Goal: Transaction & Acquisition: Purchase product/service

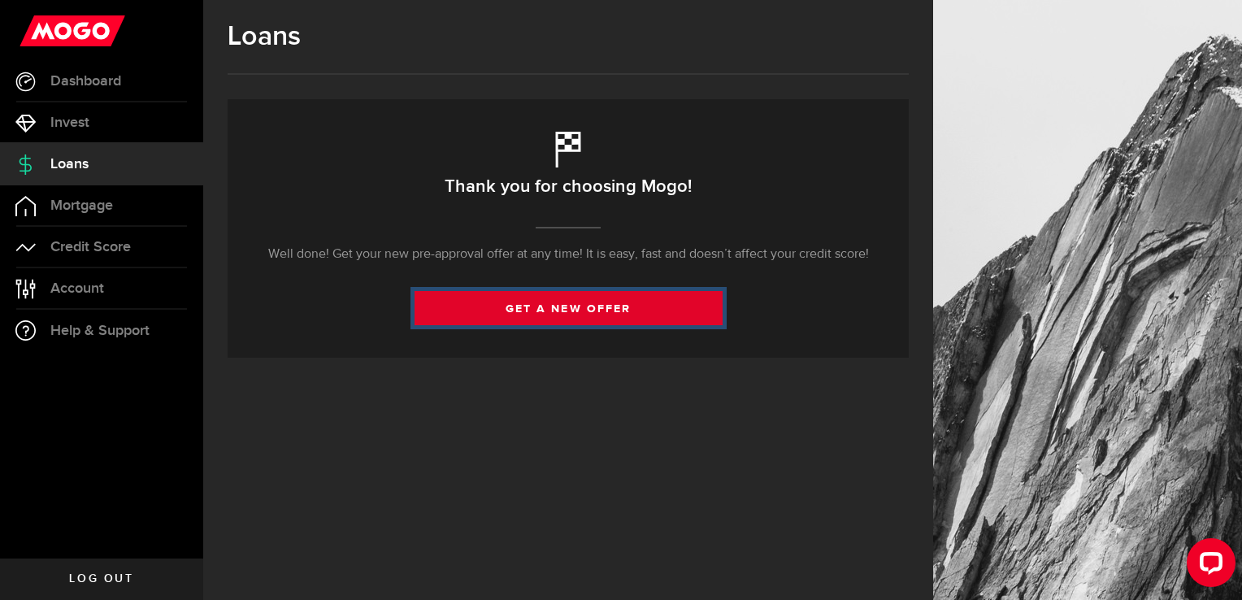
click at [626, 307] on link "get a new offer" at bounding box center [569, 308] width 308 height 34
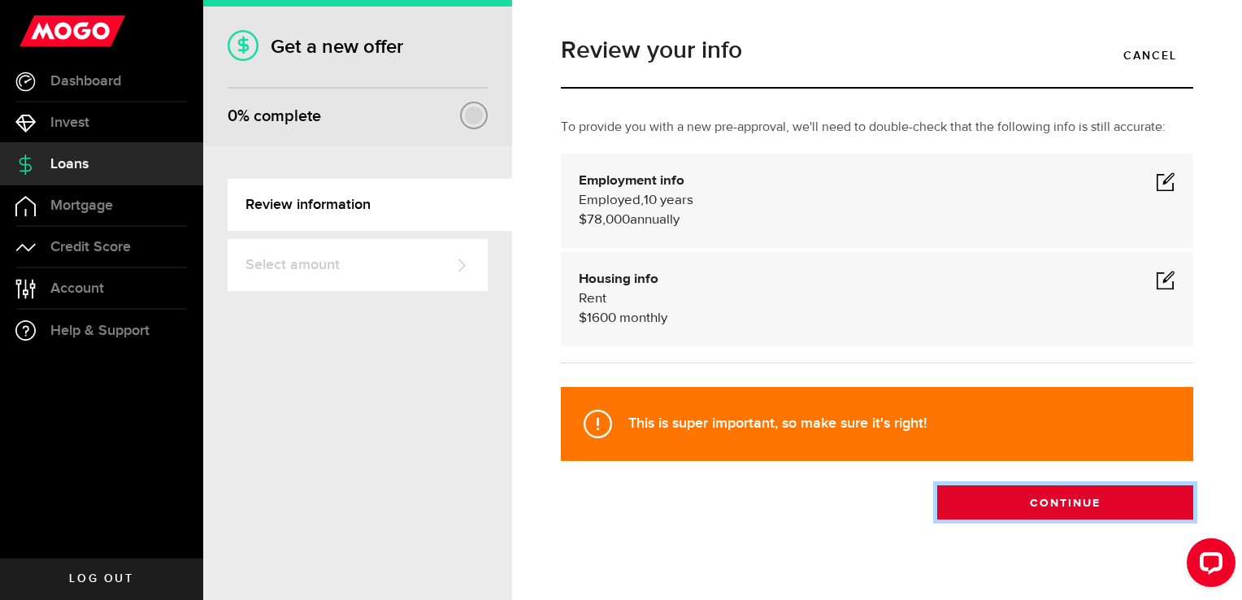
click at [1048, 493] on button "Continue" at bounding box center [1065, 502] width 256 height 34
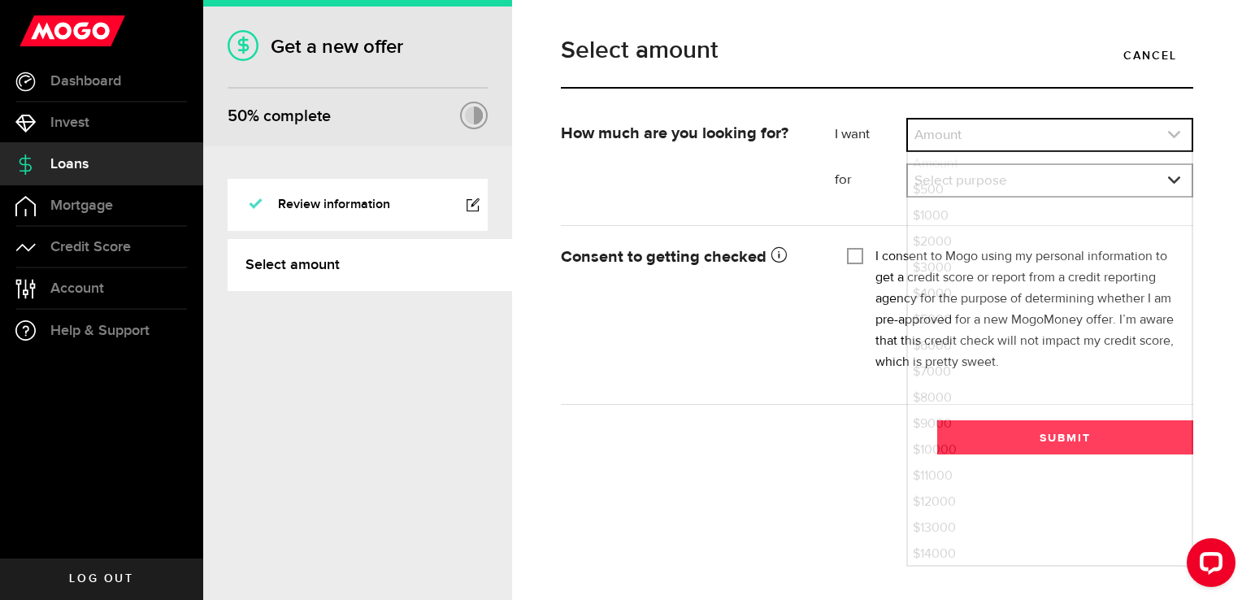
click at [1039, 150] on link "expand select" at bounding box center [1050, 134] width 284 height 31
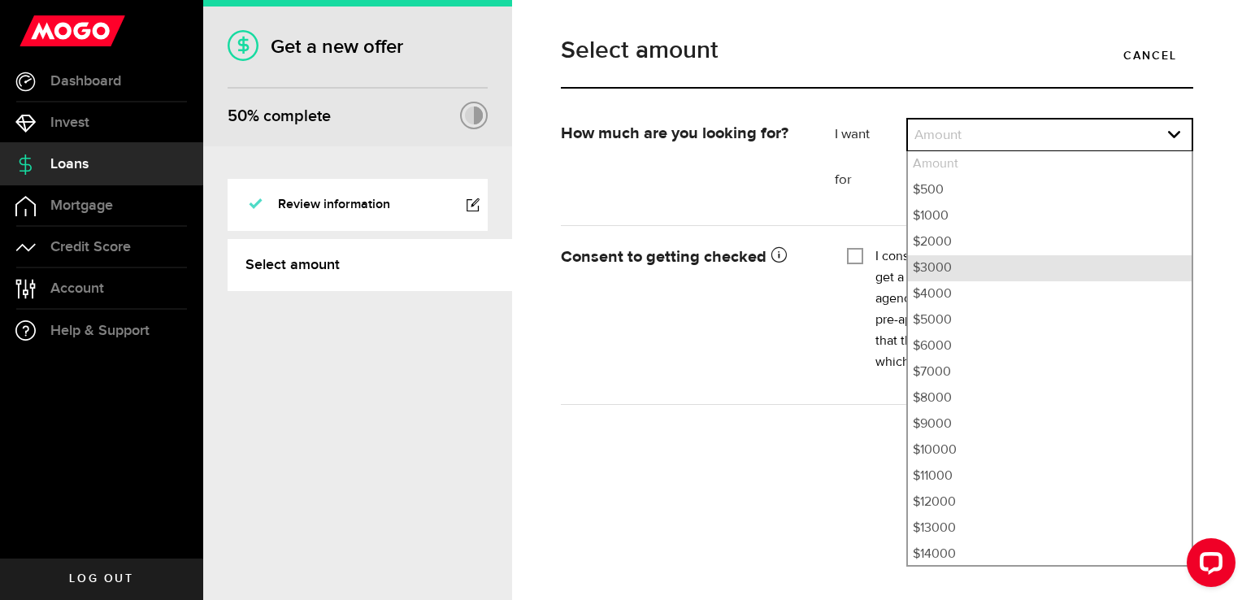
click at [1005, 271] on li "$3000" at bounding box center [1050, 268] width 284 height 26
select select "3000"
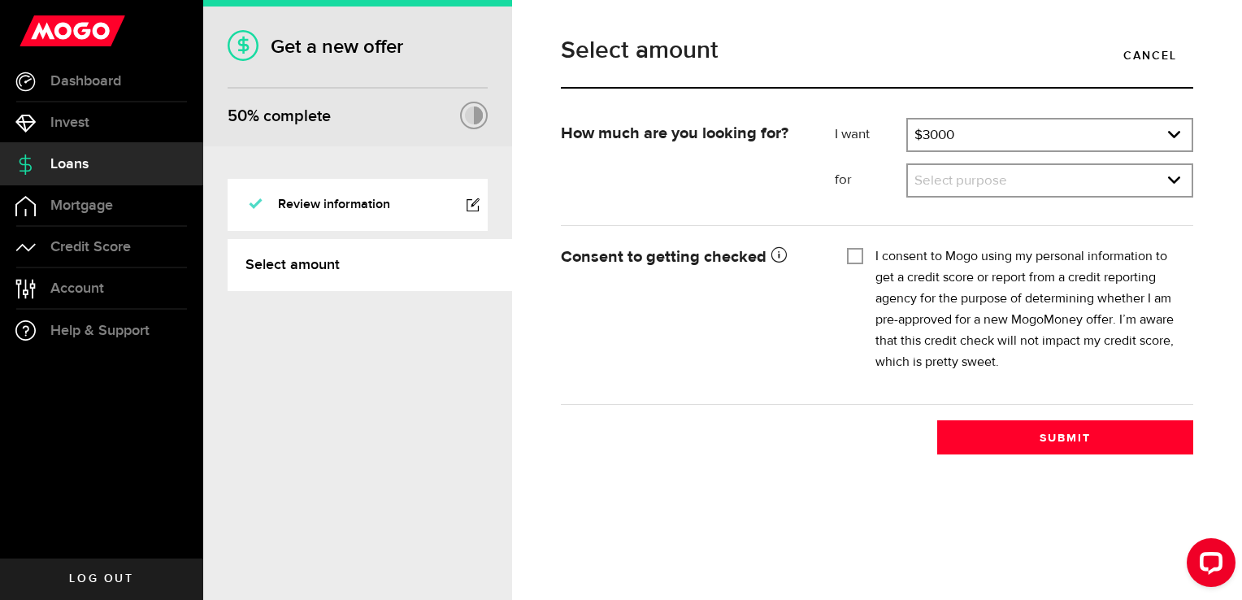
click at [860, 257] on input "I consent to Mogo using my personal information to get a credit score or report…" at bounding box center [855, 254] width 16 height 16
checkbox input "true"
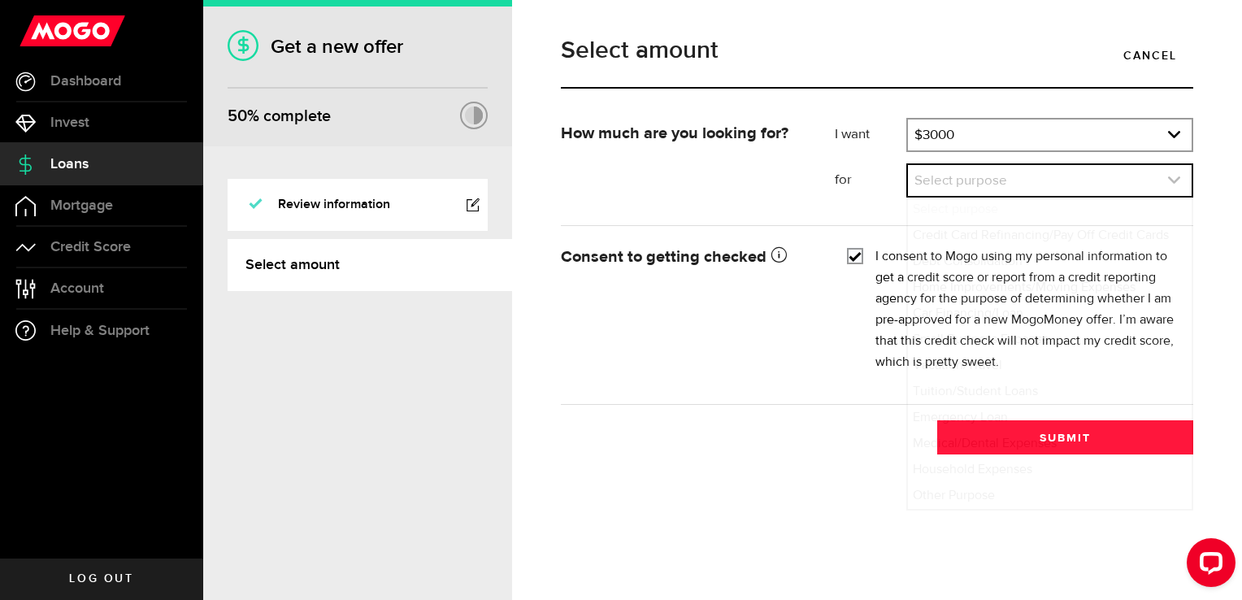
click at [1014, 184] on link "expand select" at bounding box center [1050, 180] width 284 height 31
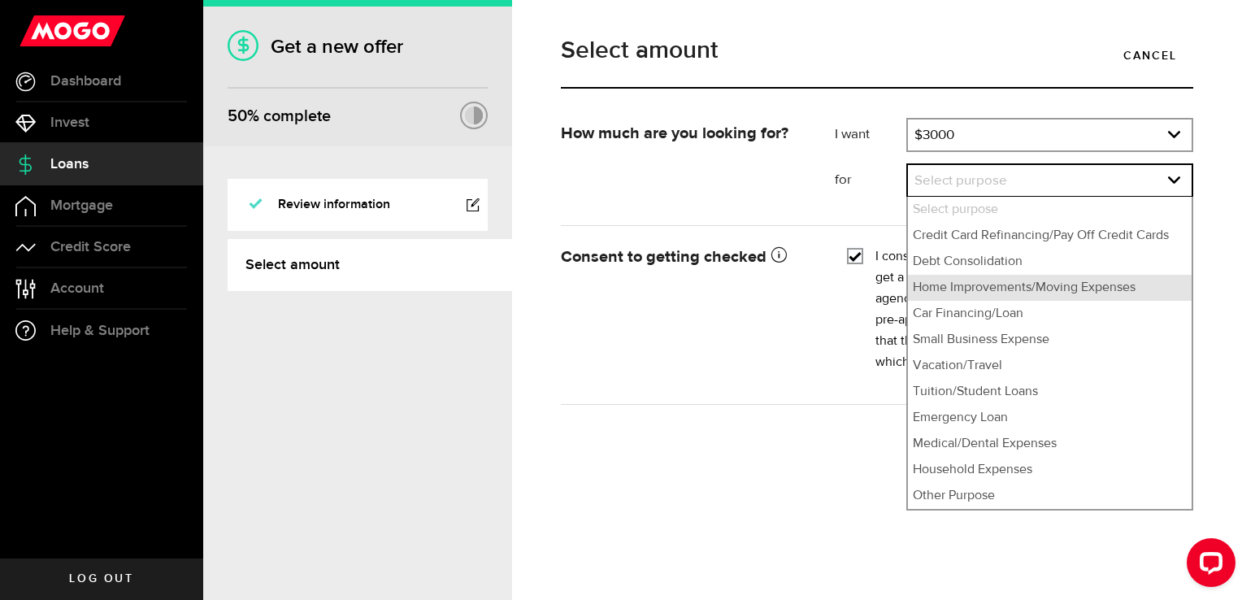
click at [1033, 284] on li "Home Improvements/Moving Expenses" at bounding box center [1050, 288] width 284 height 26
select select "Home Improvements/Moving Expenses"
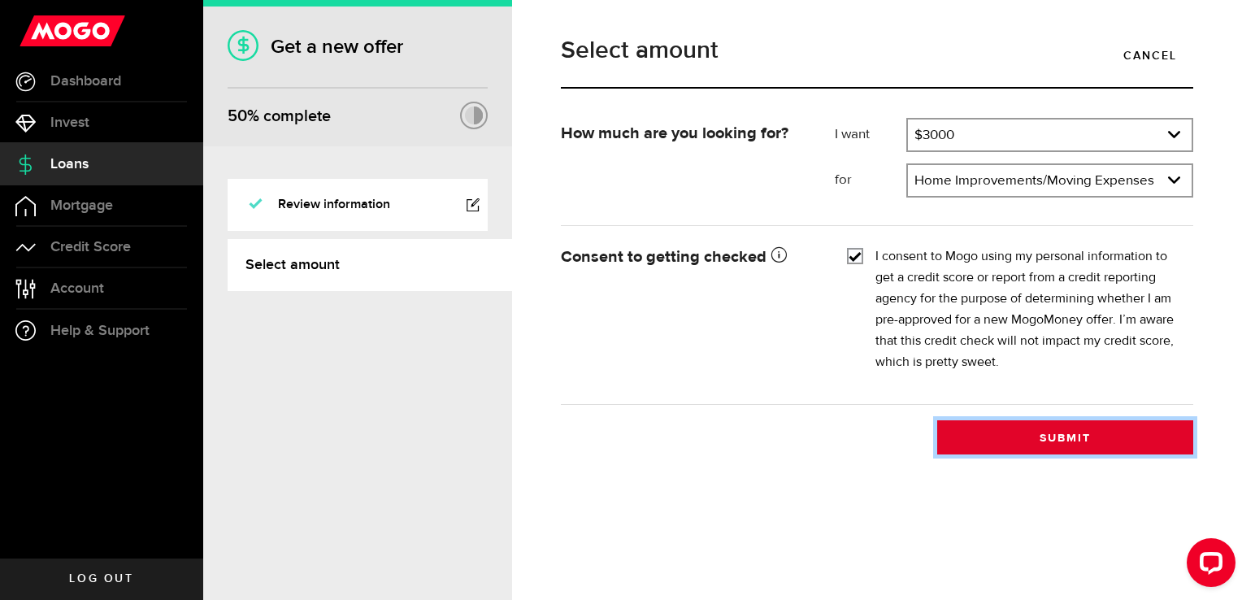
click at [1066, 441] on button "Submit" at bounding box center [1065, 437] width 256 height 34
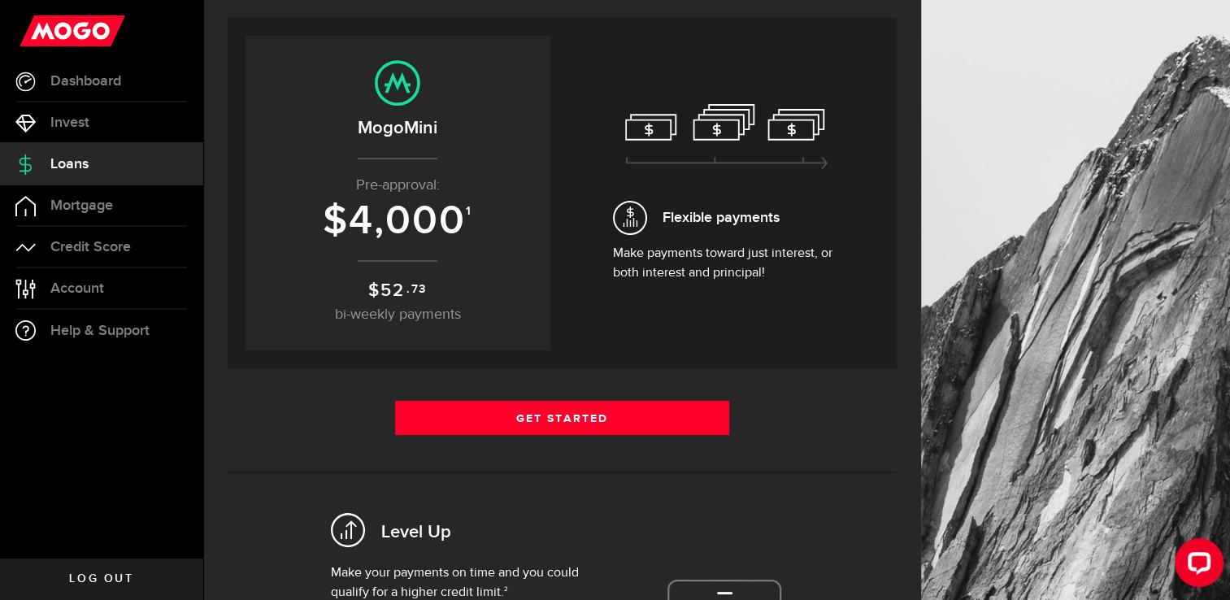
scroll to position [163, 0]
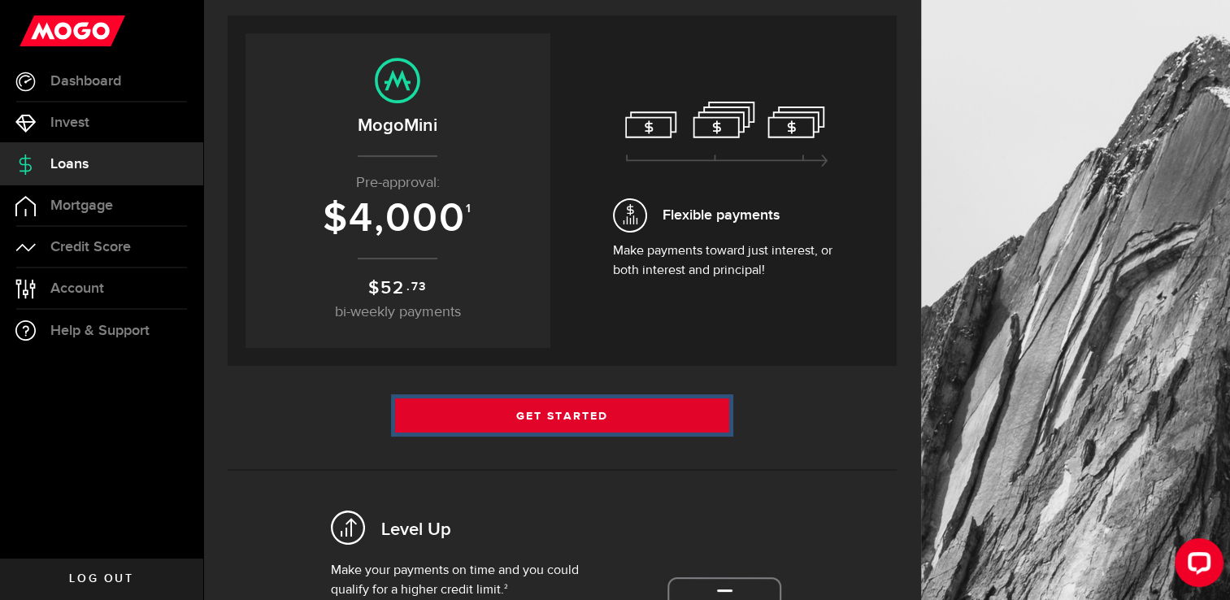
click at [601, 419] on link "Get Started" at bounding box center [562, 415] width 335 height 34
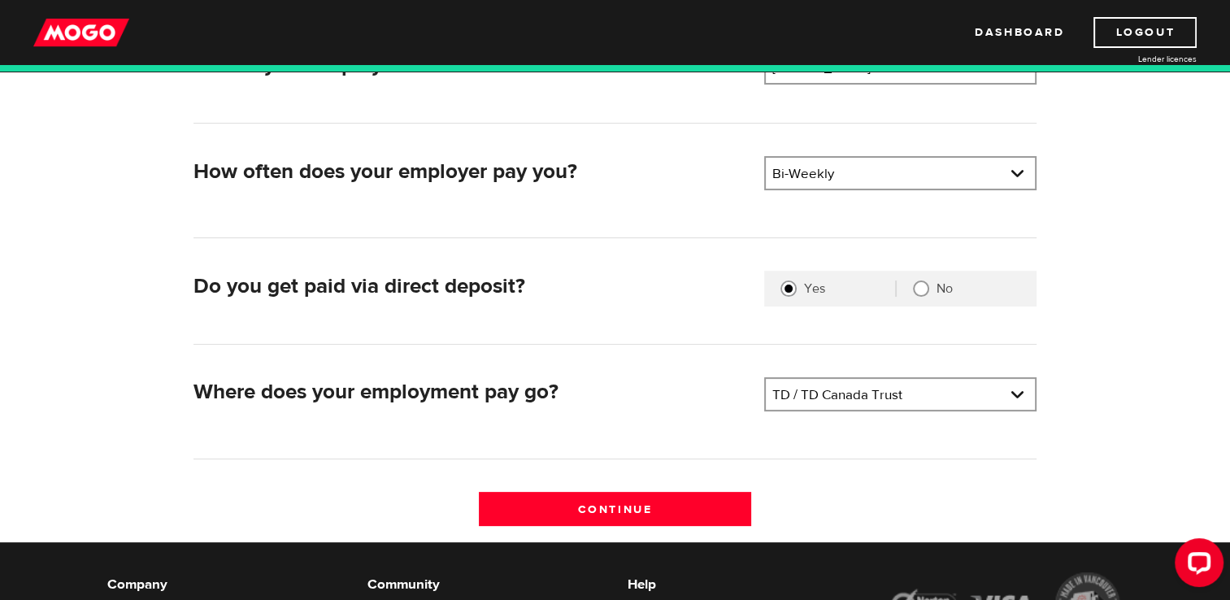
scroll to position [325, 0]
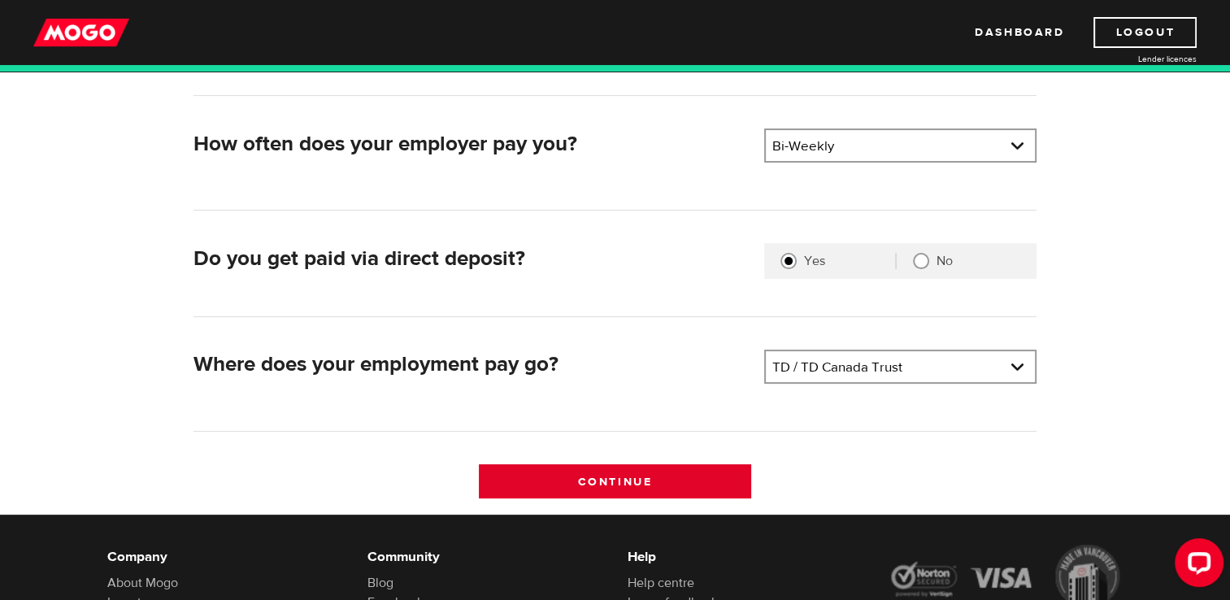
click at [638, 476] on input "Continue" at bounding box center [615, 481] width 272 height 34
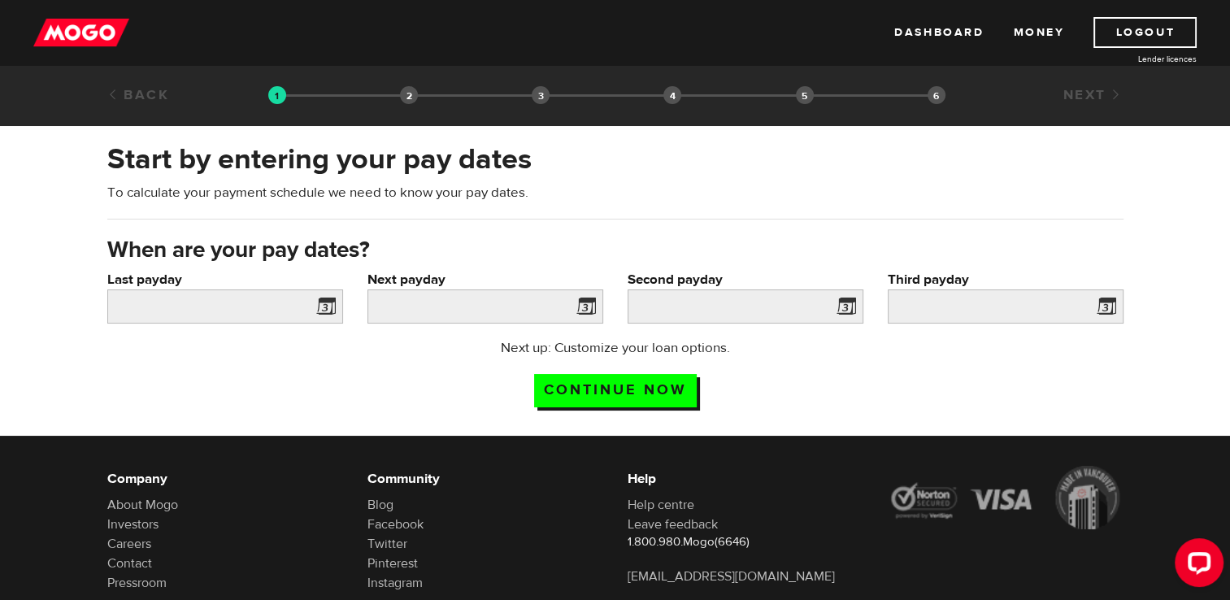
click at [335, 307] on span at bounding box center [322, 309] width 24 height 26
click at [326, 306] on span at bounding box center [322, 309] width 24 height 26
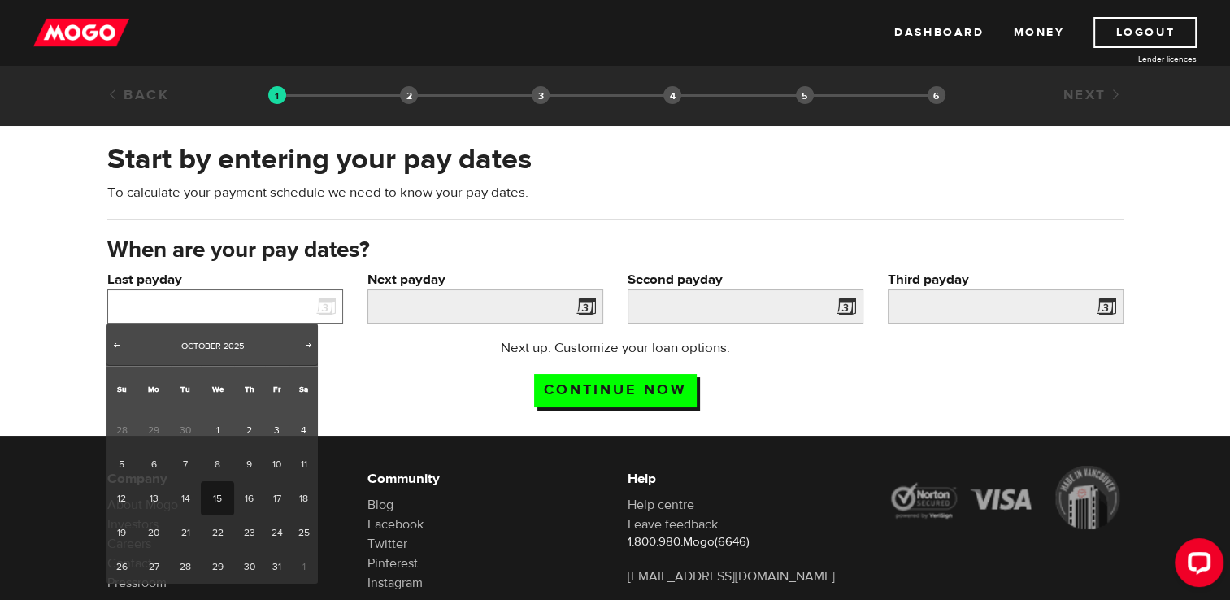
click at [307, 306] on input "Last payday" at bounding box center [225, 306] width 236 height 34
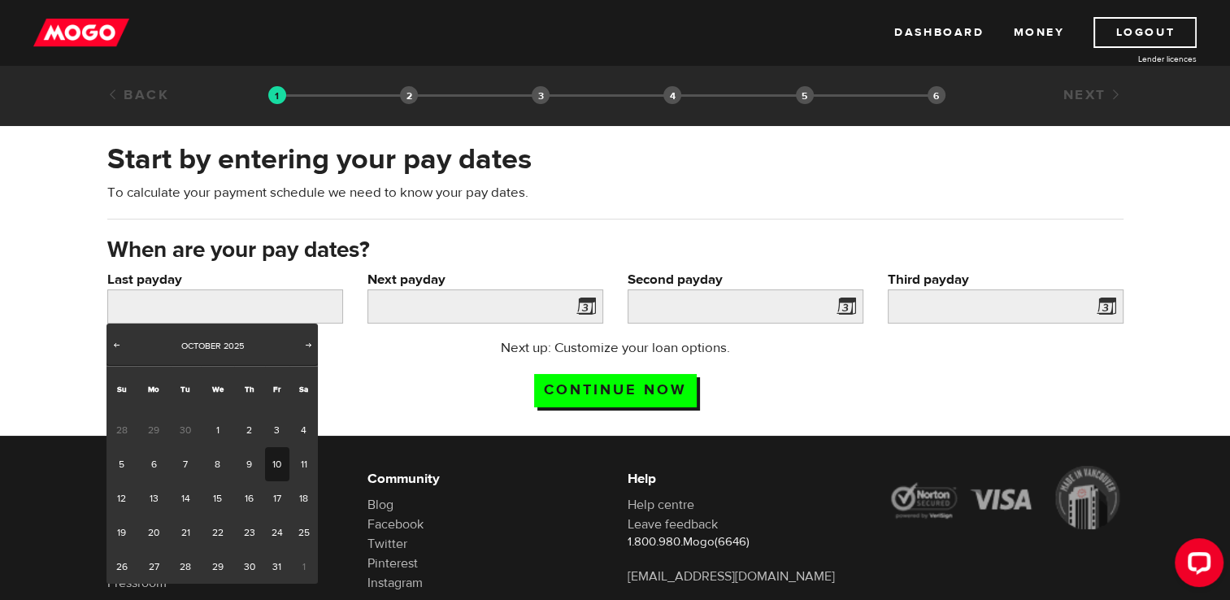
click at [280, 460] on link "10" at bounding box center [277, 464] width 25 height 34
type input "2025/10/10"
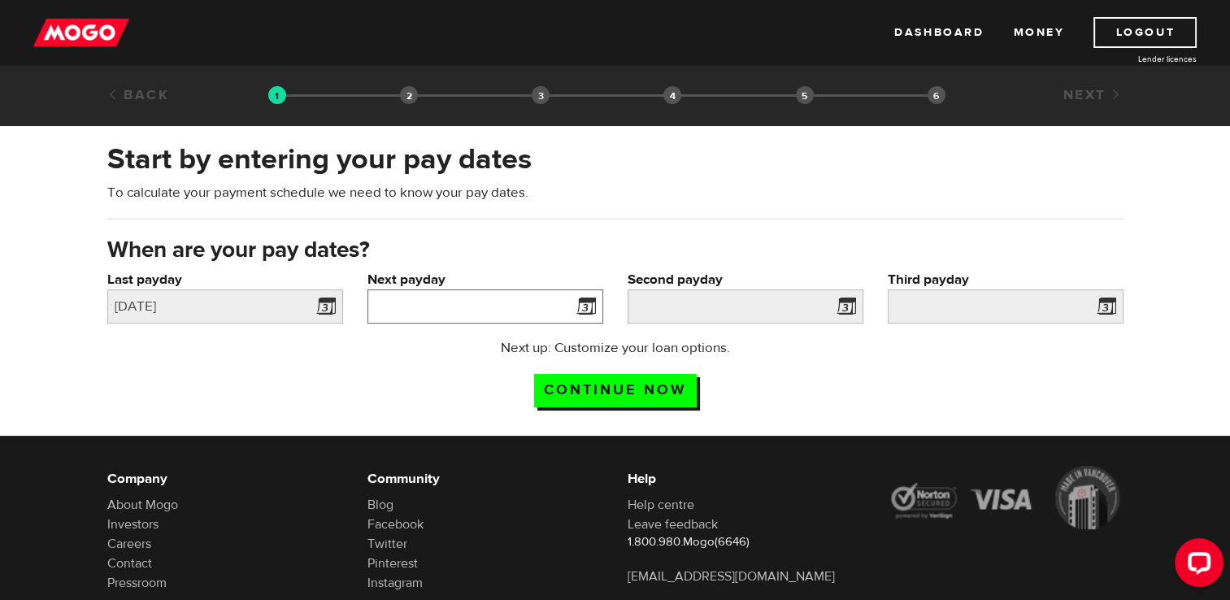
click at [558, 307] on input "Next payday" at bounding box center [485, 306] width 236 height 34
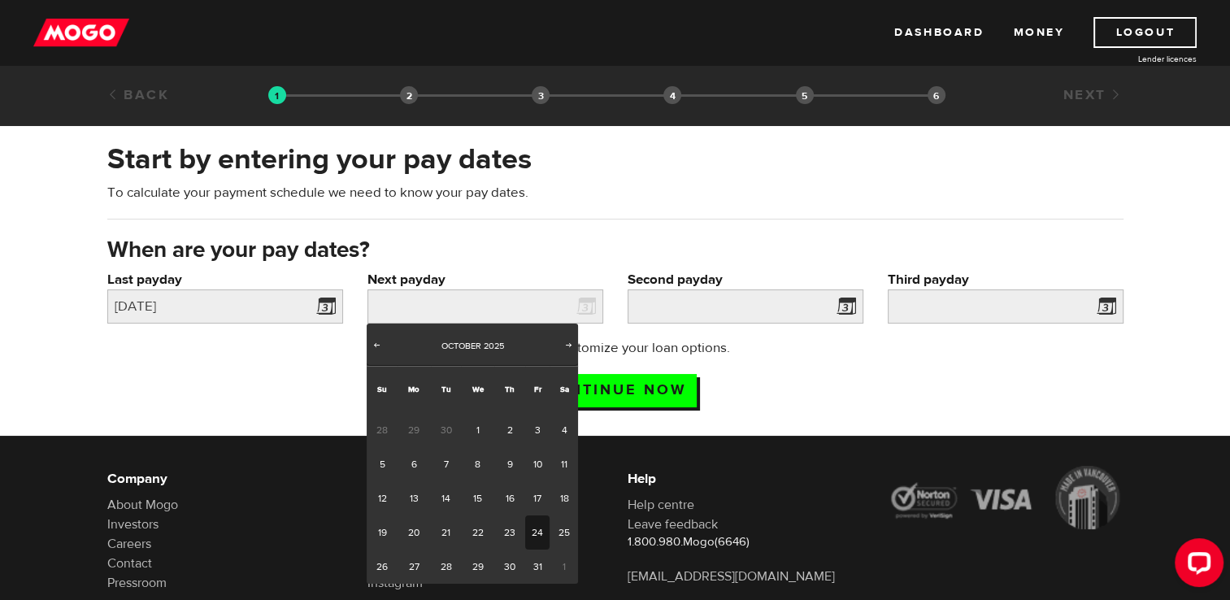
click at [543, 529] on link "24" at bounding box center [537, 532] width 25 height 34
type input "2025/10/24"
type input "2025/11/7"
type input "2025/11/21"
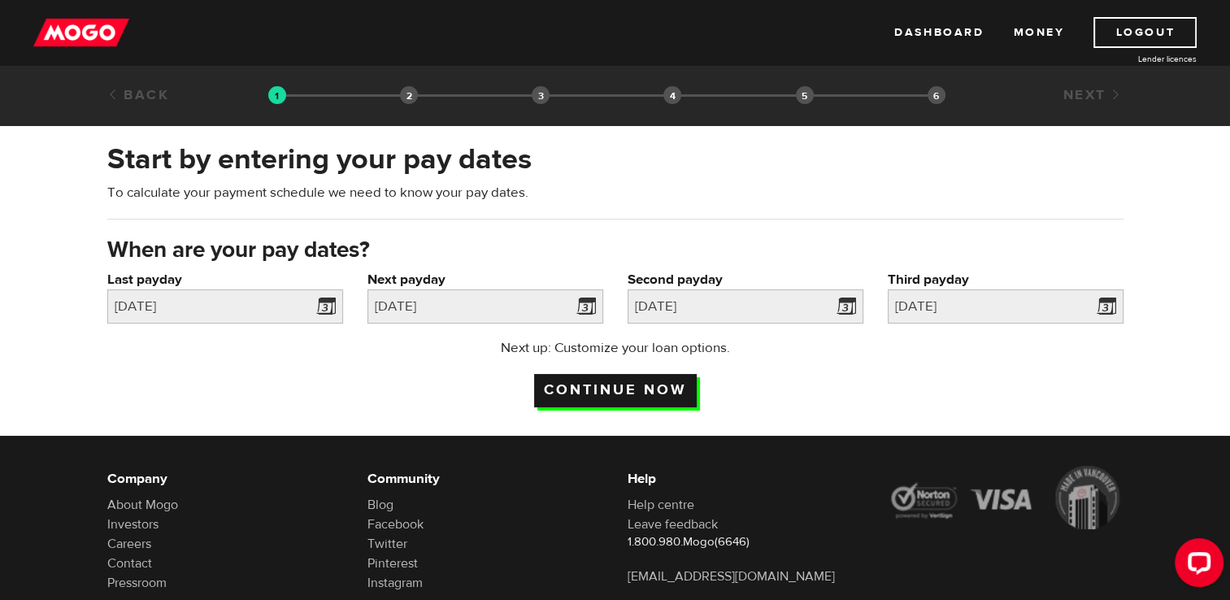
click at [609, 393] on input "Continue now" at bounding box center [615, 390] width 163 height 33
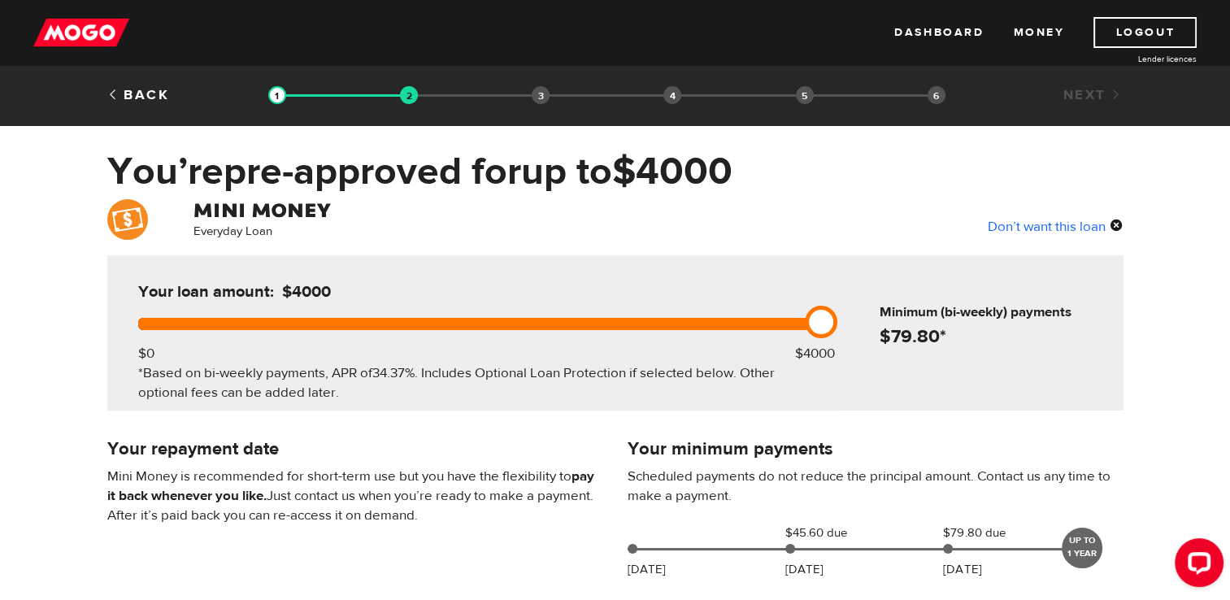
click at [497, 323] on div at bounding box center [476, 324] width 676 height 12
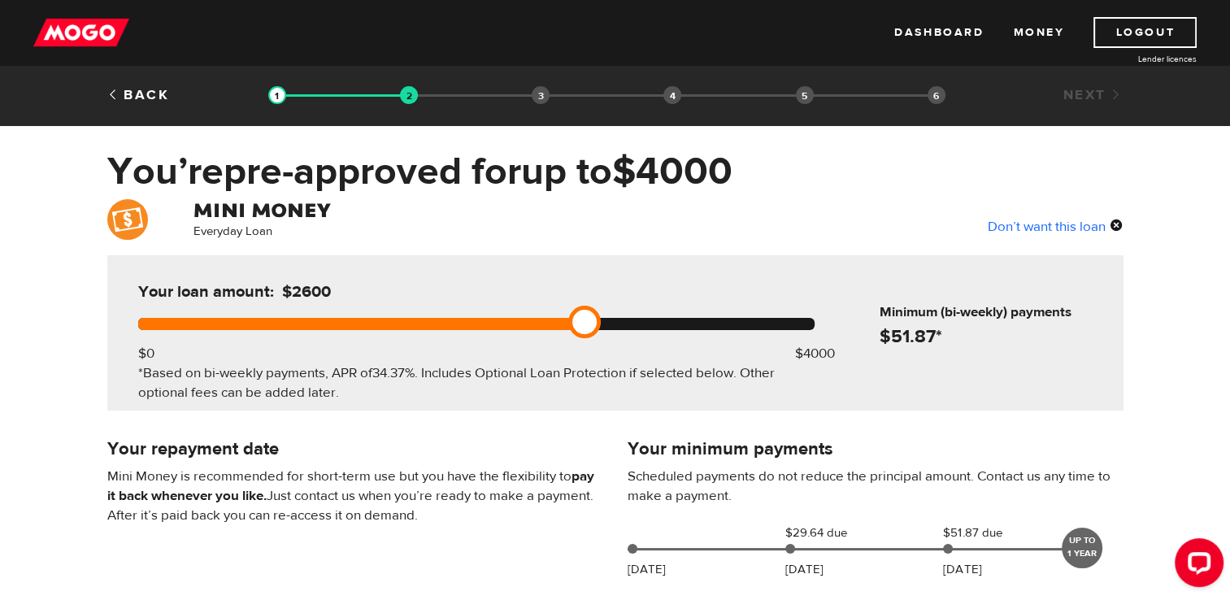
drag, startPoint x: 562, startPoint y: 320, endPoint x: 575, endPoint y: 320, distance: 13.0
click at [563, 320] on div at bounding box center [476, 324] width 676 height 12
drag, startPoint x: 588, startPoint y: 321, endPoint x: 632, endPoint y: 321, distance: 43.9
click at [632, 321] on link at bounding box center [618, 322] width 33 height 33
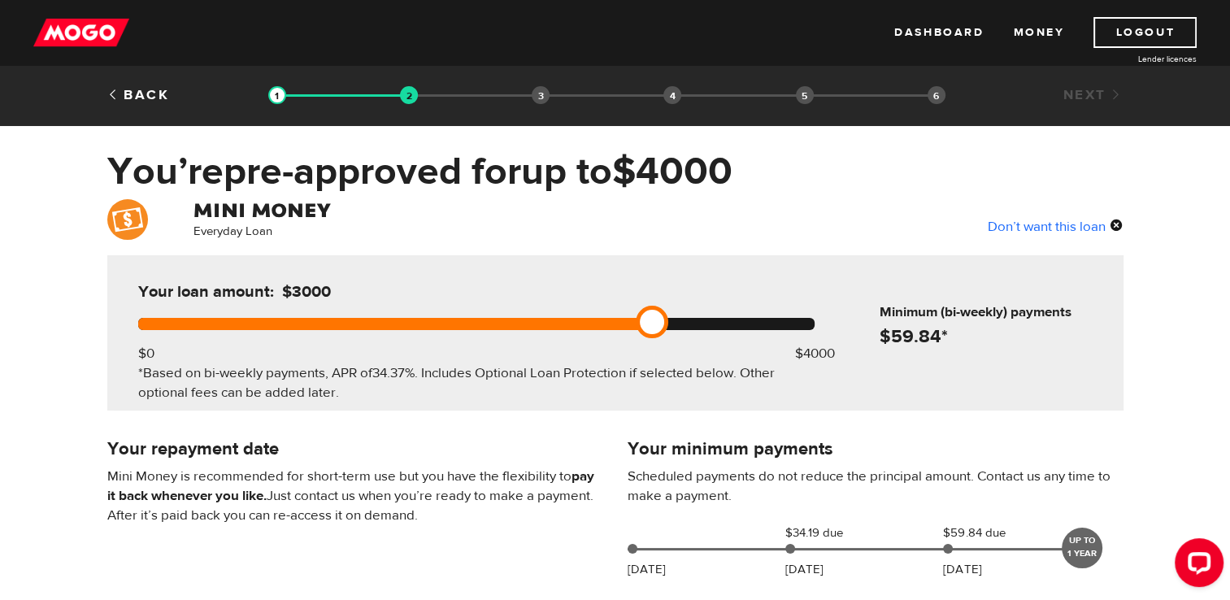
click at [635, 320] on div at bounding box center [476, 324] width 676 height 12
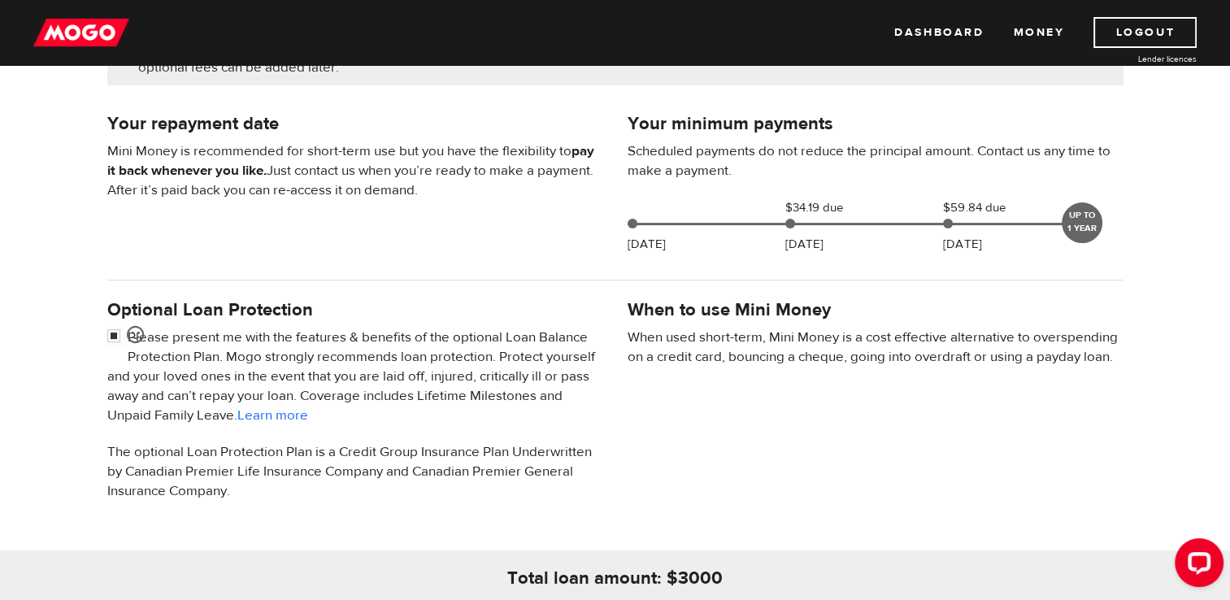
scroll to position [406, 0]
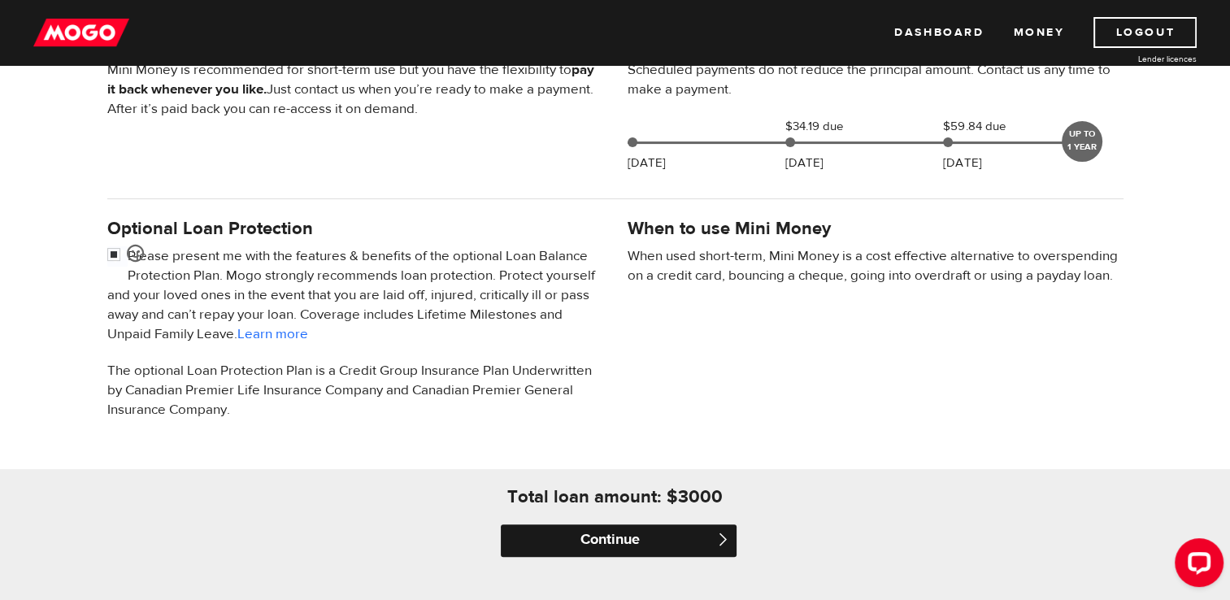
click at [679, 542] on input "Continue" at bounding box center [619, 540] width 236 height 33
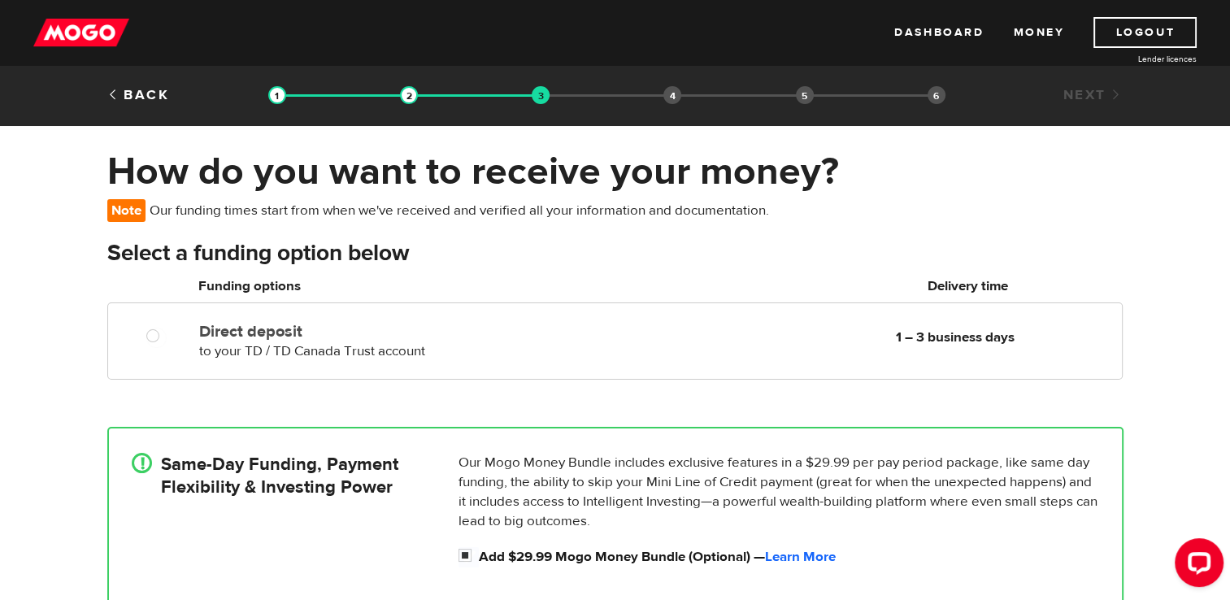
scroll to position [81, 0]
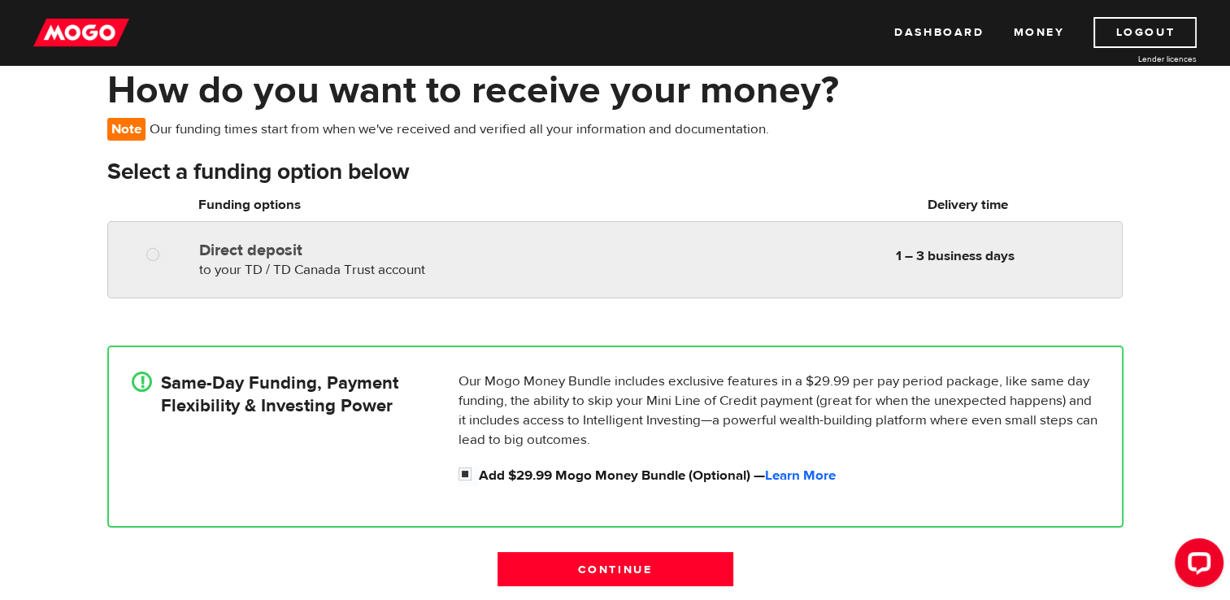
radio input "true"
click at [459, 274] on div "Direct deposit to your TD / TD Canada Trust account Delivery in 1 – 3 business …" at bounding box center [386, 257] width 387 height 46
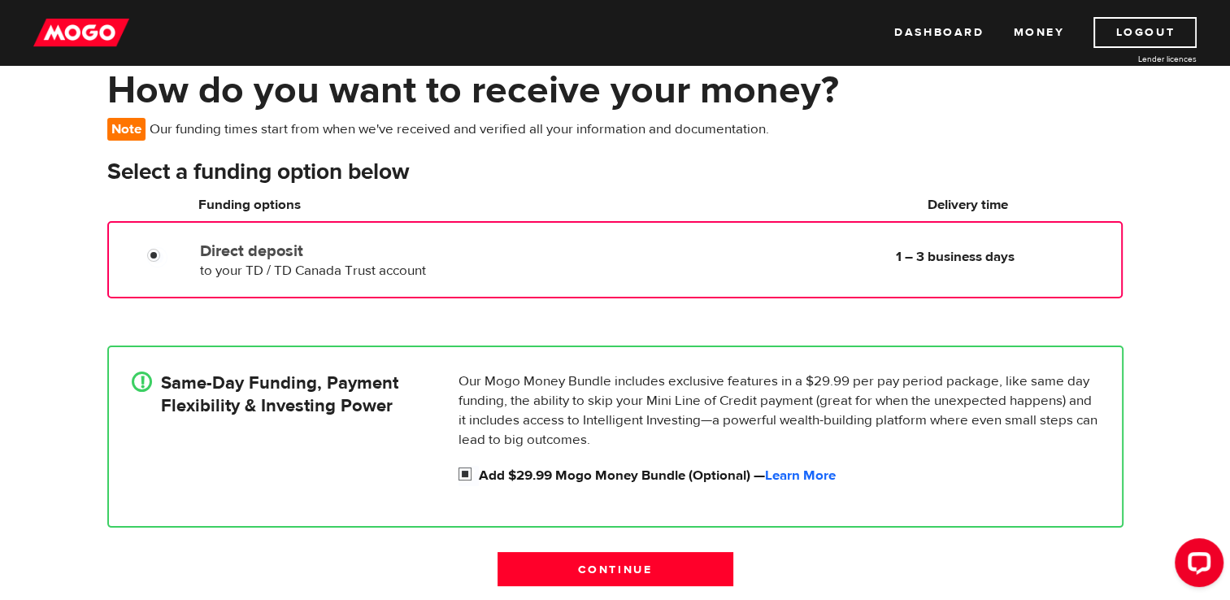
click at [466, 479] on input "Add $29.99 Mogo Money Bundle (Optional) — Learn More" at bounding box center [468, 476] width 20 height 20
checkbox input "false"
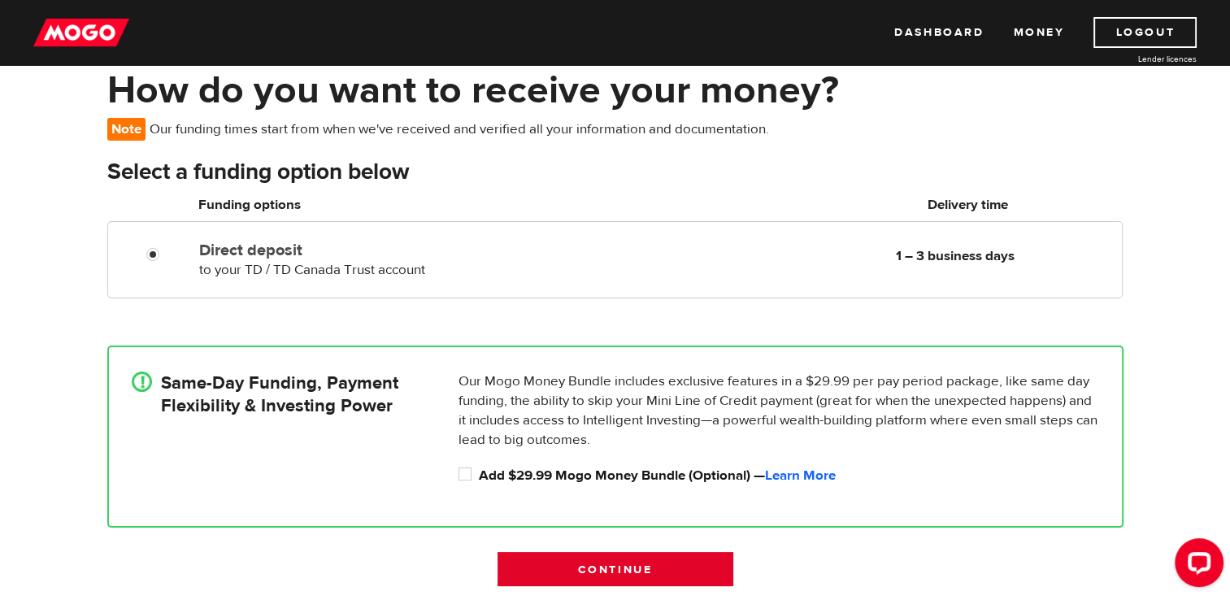
click at [636, 571] on input "Continue" at bounding box center [615, 569] width 236 height 34
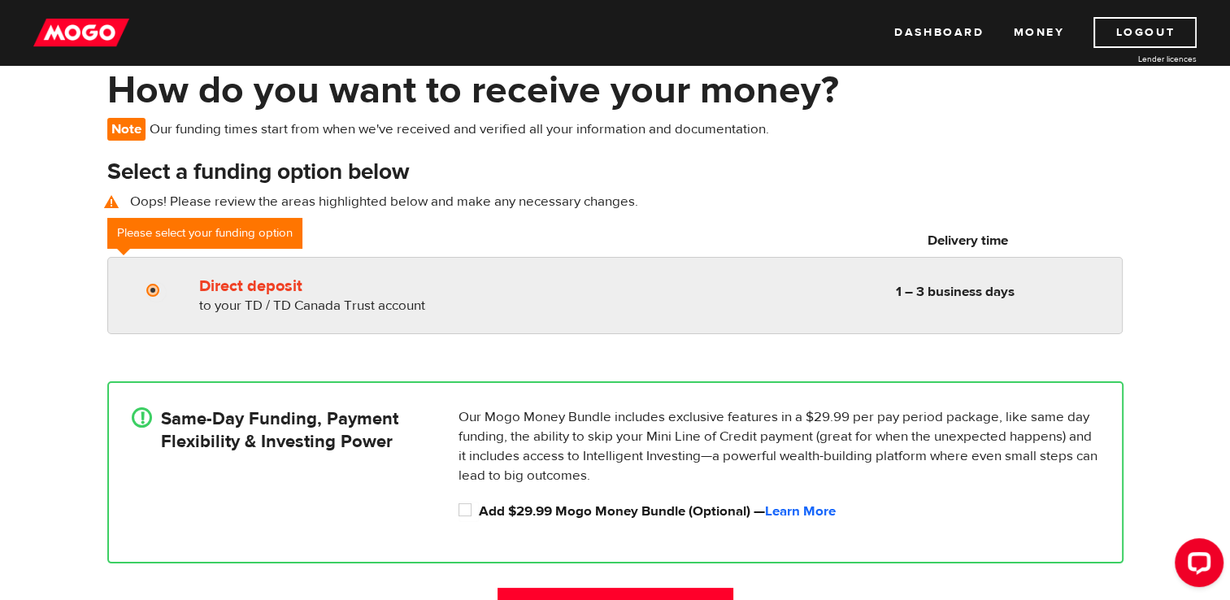
radio input "true"
click at [792, 276] on div "Direct deposit to your TD / TD Canada Trust account Delivery in 1 – 3 business …" at bounding box center [657, 293] width 928 height 46
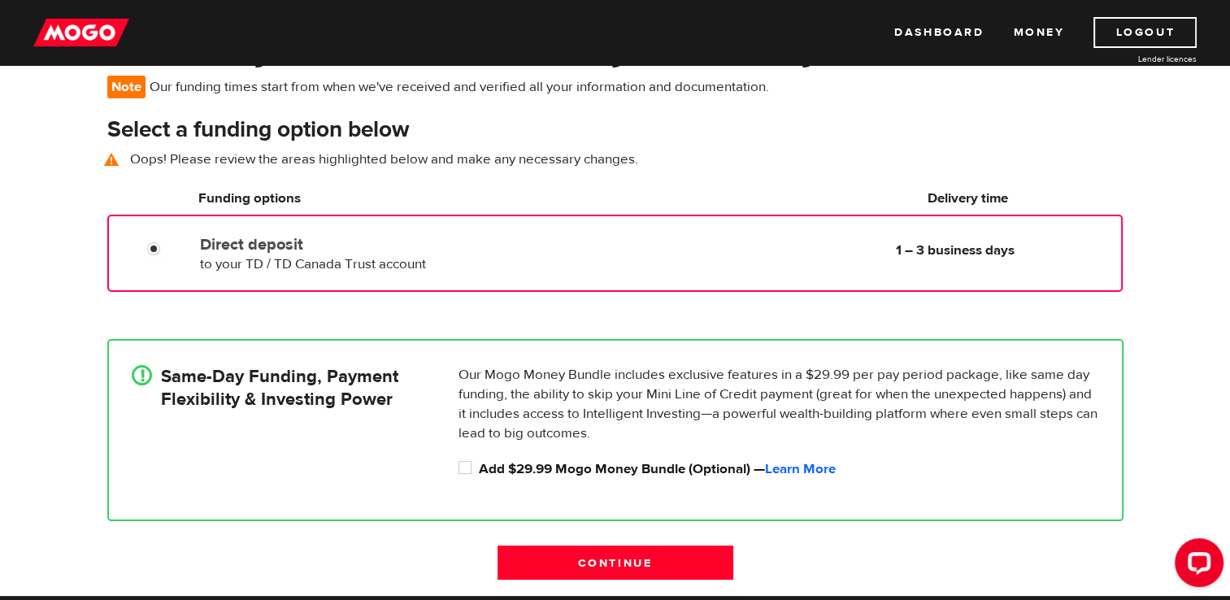
scroll to position [163, 0]
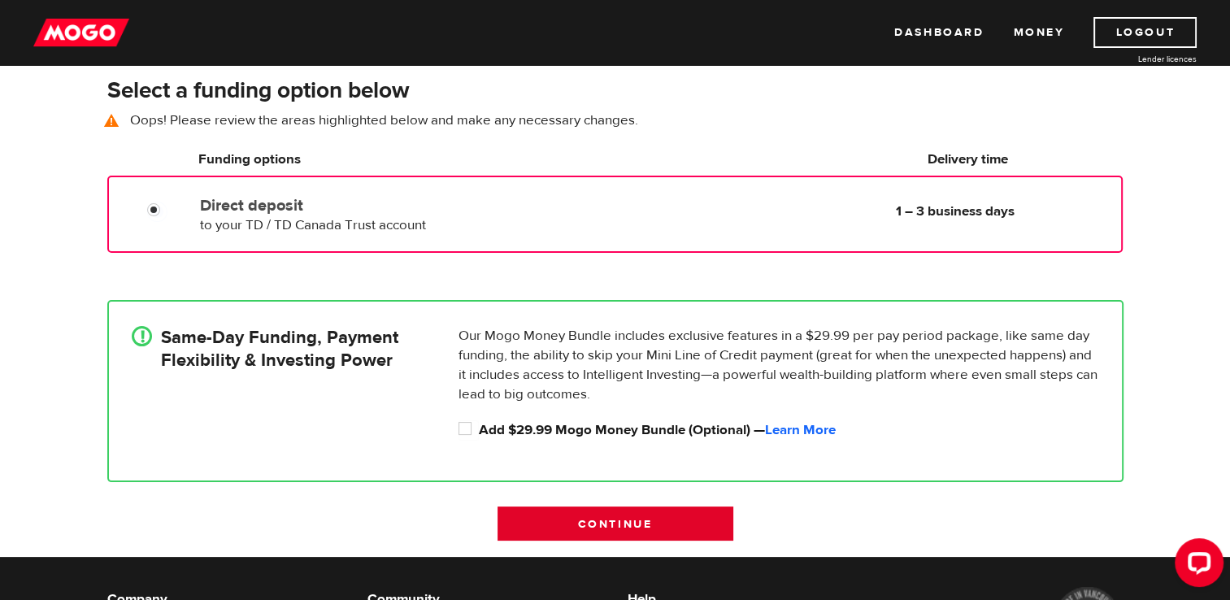
click at [581, 524] on input "Continue" at bounding box center [615, 523] width 236 height 34
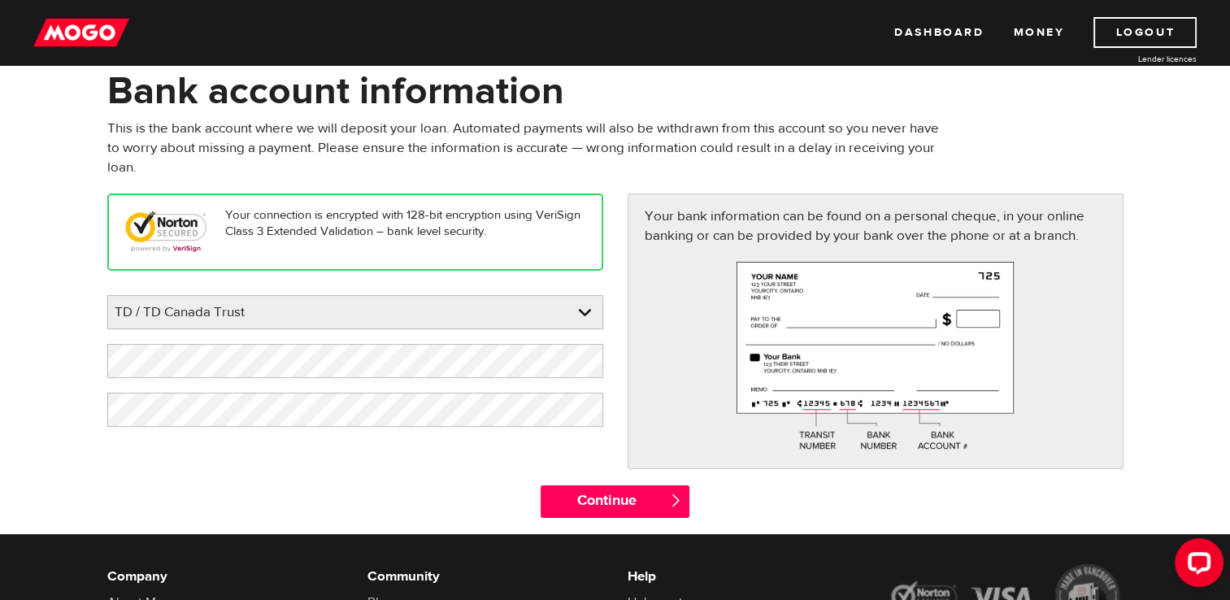
scroll to position [81, 0]
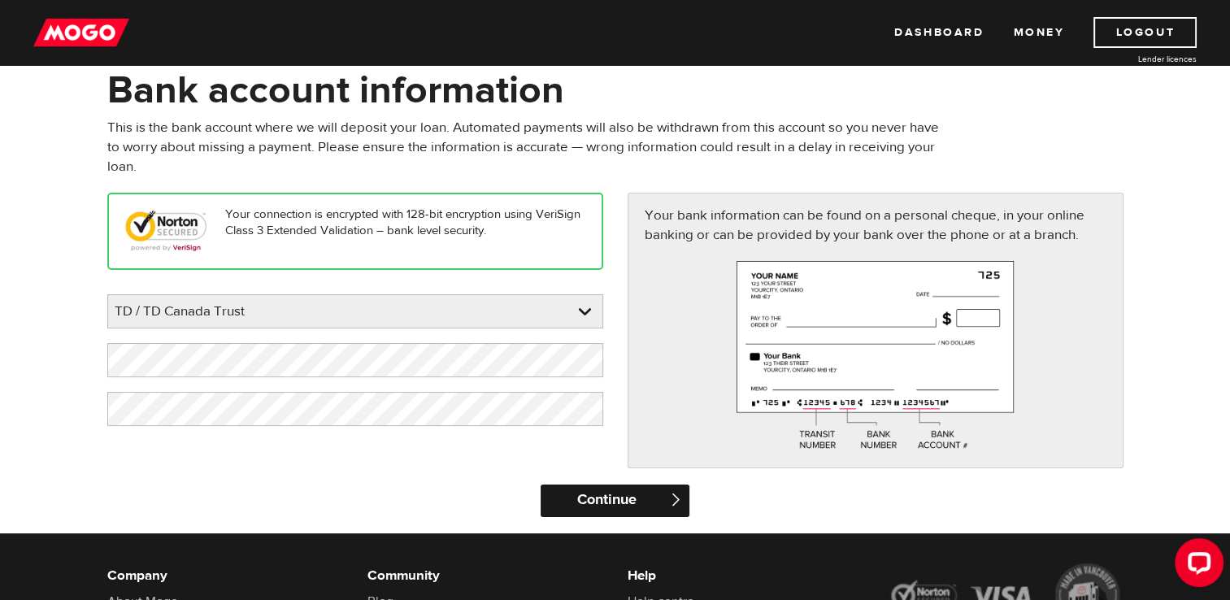
click at [643, 490] on input "Continue" at bounding box center [614, 500] width 149 height 33
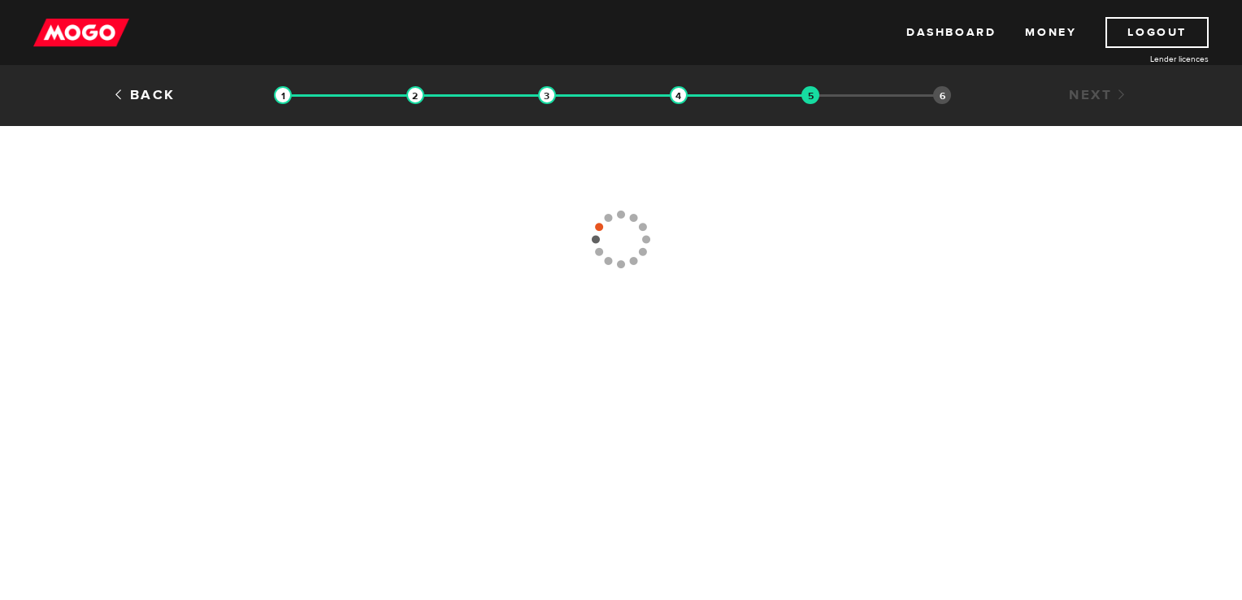
type input "[PHONE_NUMBER]"
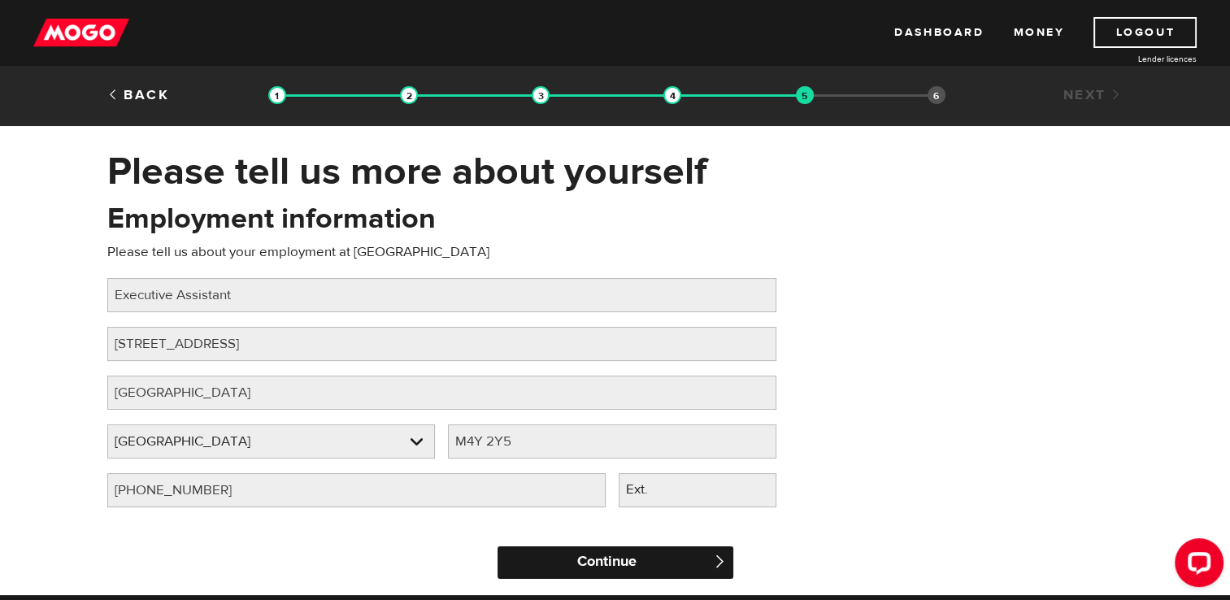
click at [648, 559] on input "Continue" at bounding box center [615, 562] width 236 height 33
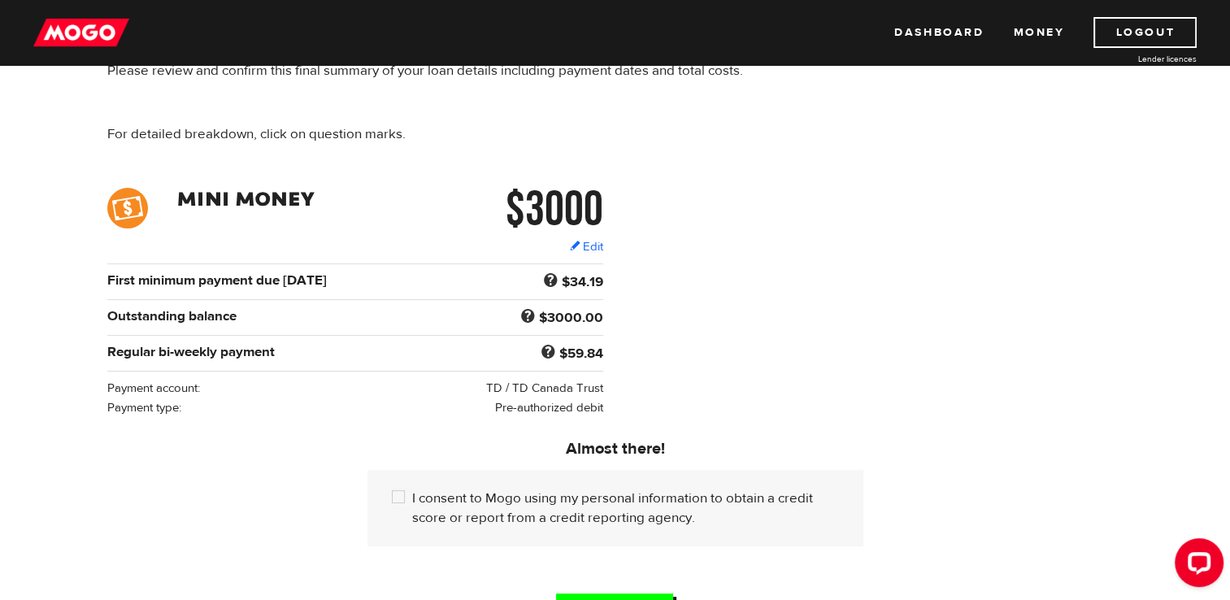
scroll to position [163, 0]
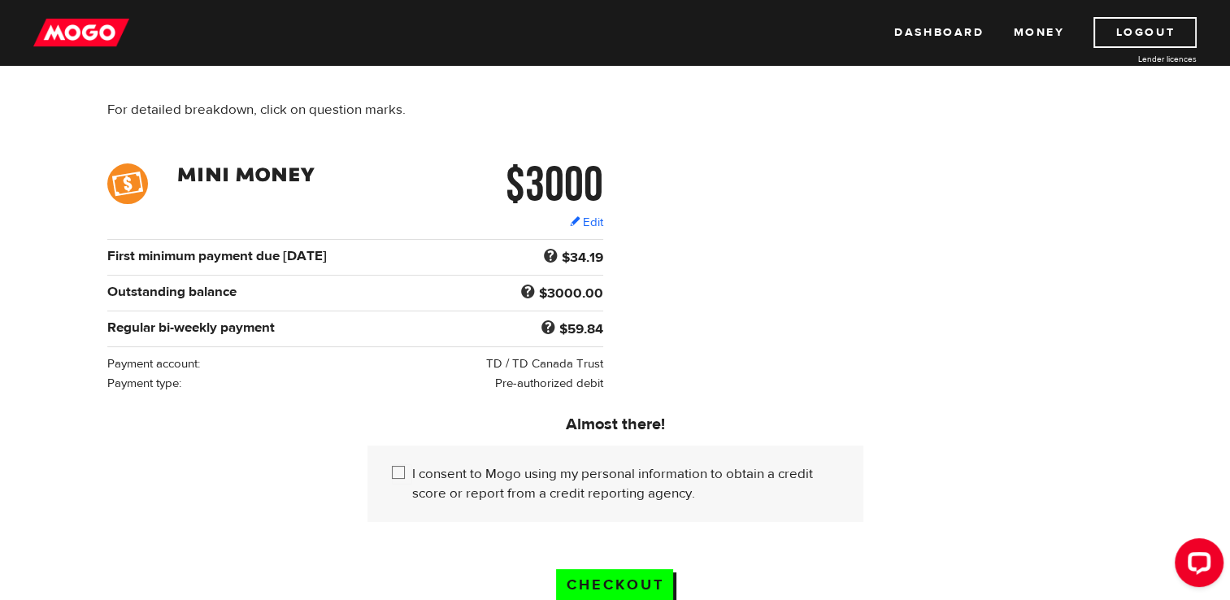
click at [397, 466] on input "I consent to Mogo using my personal information to obtain a credit score or rep…" at bounding box center [402, 474] width 20 height 20
checkbox input "true"
click at [627, 584] on input "Checkout" at bounding box center [614, 585] width 117 height 33
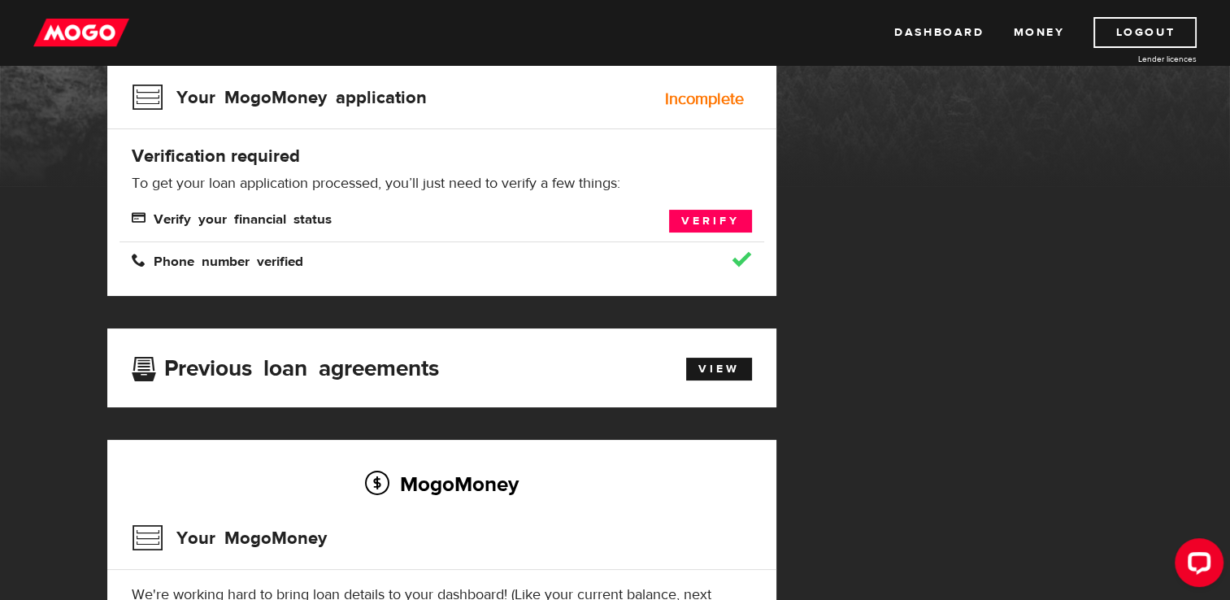
scroll to position [81, 0]
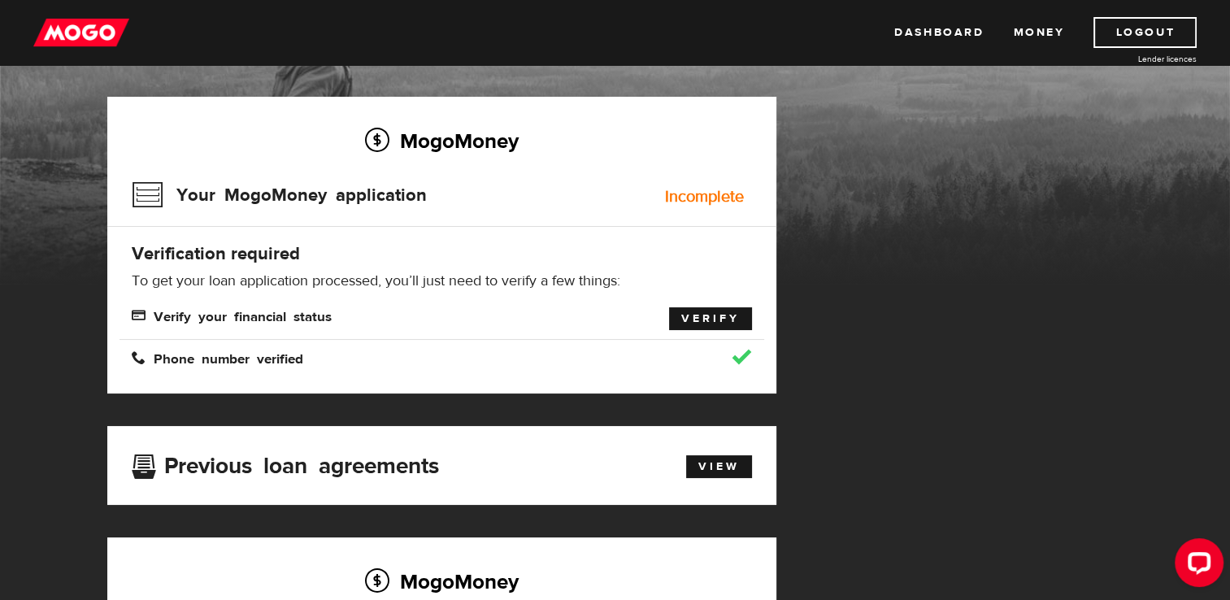
click at [732, 322] on link "Verify" at bounding box center [710, 318] width 83 height 23
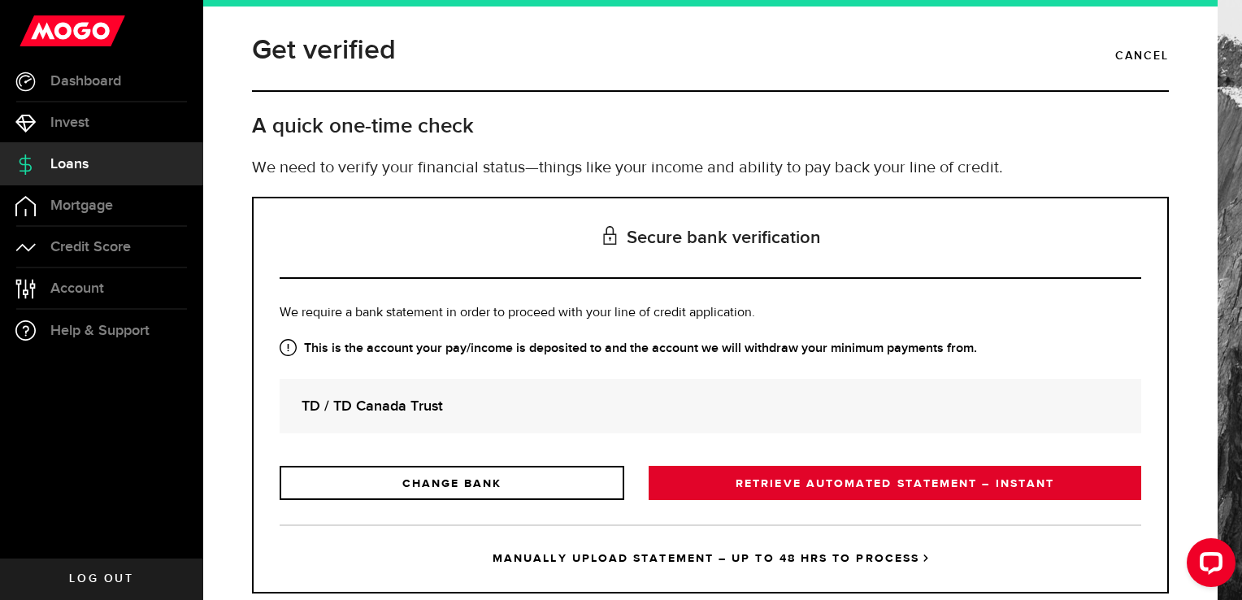
click at [840, 483] on link "RETRIEVE AUTOMATED STATEMENT – INSTANT" at bounding box center [895, 483] width 493 height 34
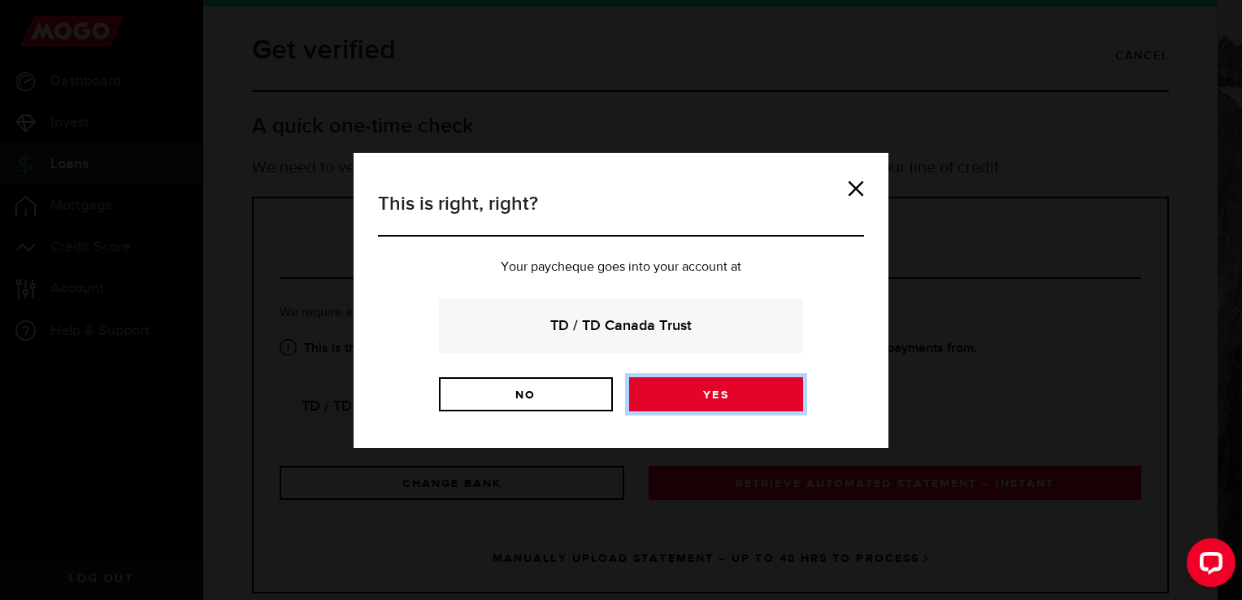
click at [745, 395] on link "Yes" at bounding box center [716, 394] width 174 height 34
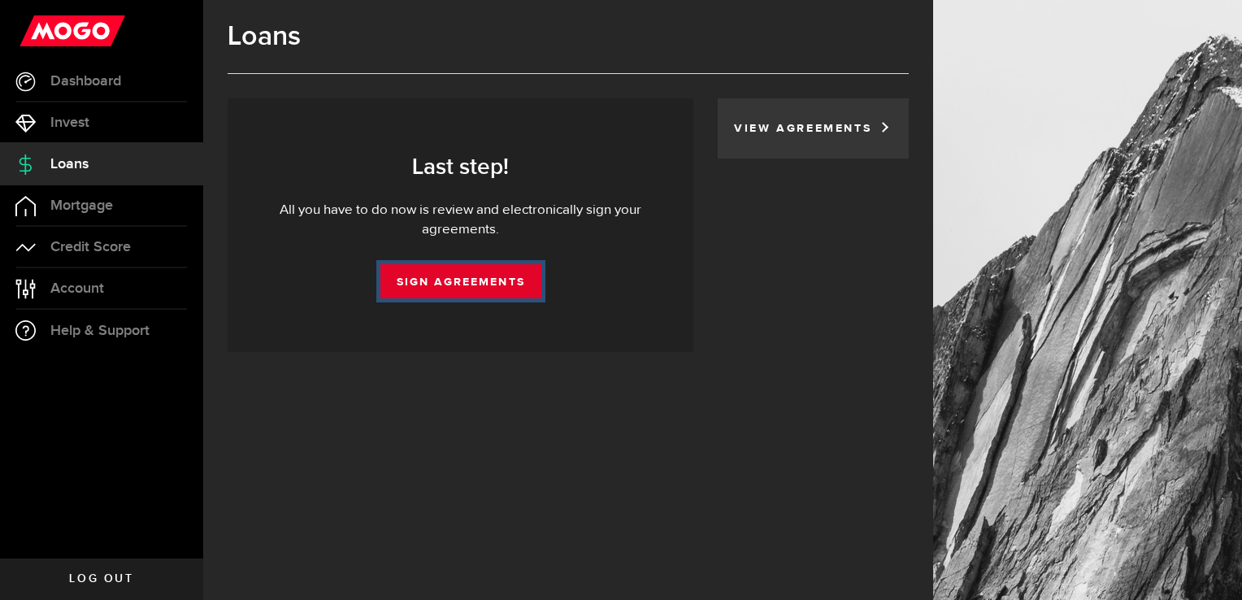
click at [493, 280] on link "Sign Agreements" at bounding box center [460, 281] width 161 height 34
